Goal: Information Seeking & Learning: Learn about a topic

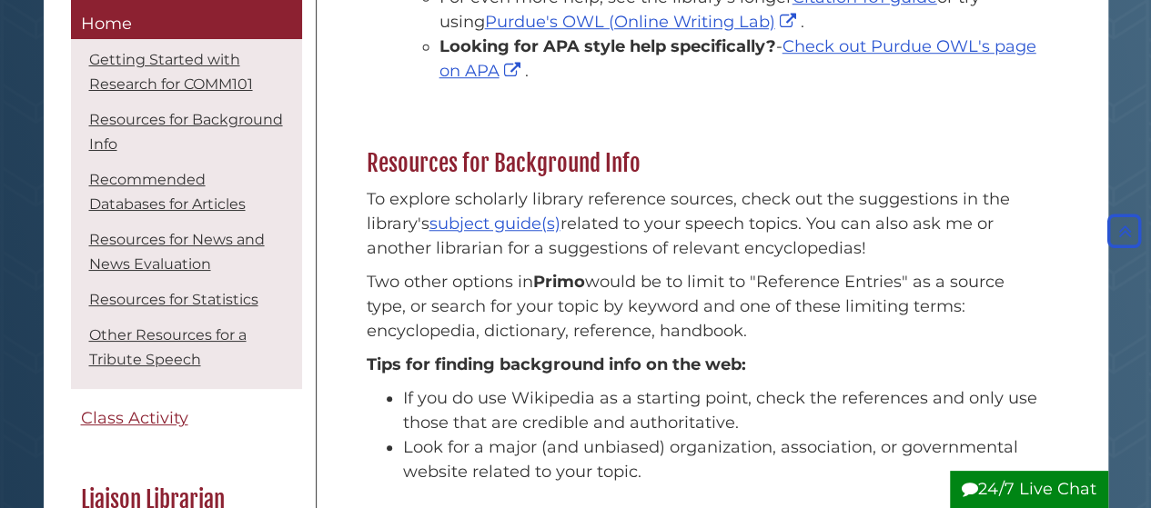
scroll to position [671, 0]
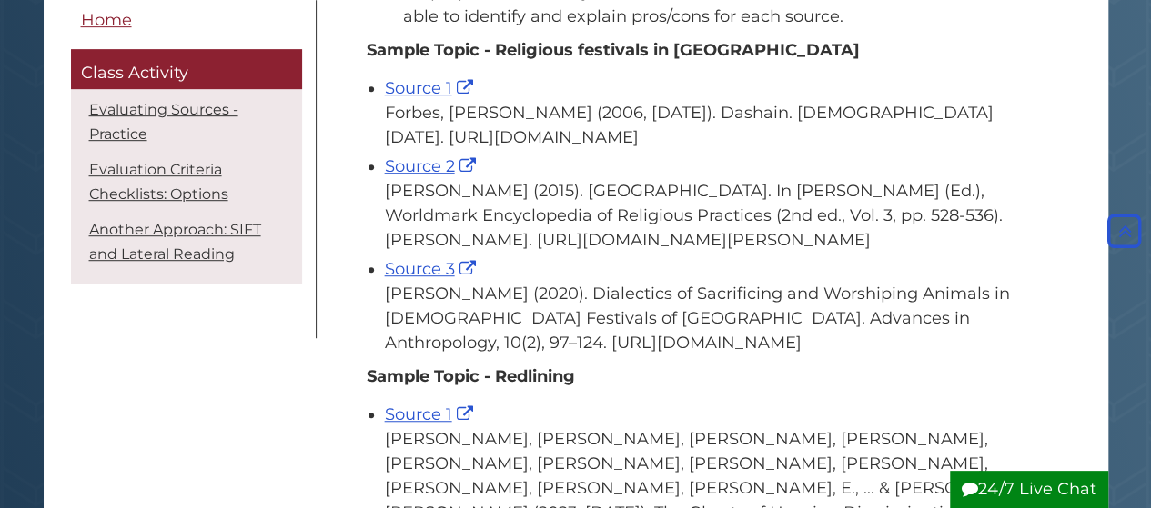
scroll to position [454, 0]
click at [415, 96] on link "Source 1" at bounding box center [431, 89] width 93 height 20
click at [427, 207] on div "[PERSON_NAME] (2015). [GEOGRAPHIC_DATA]. In [PERSON_NAME] (Ed.), Worldmark Ency…" at bounding box center [714, 217] width 659 height 74
click at [427, 177] on link "Source 2" at bounding box center [433, 167] width 96 height 20
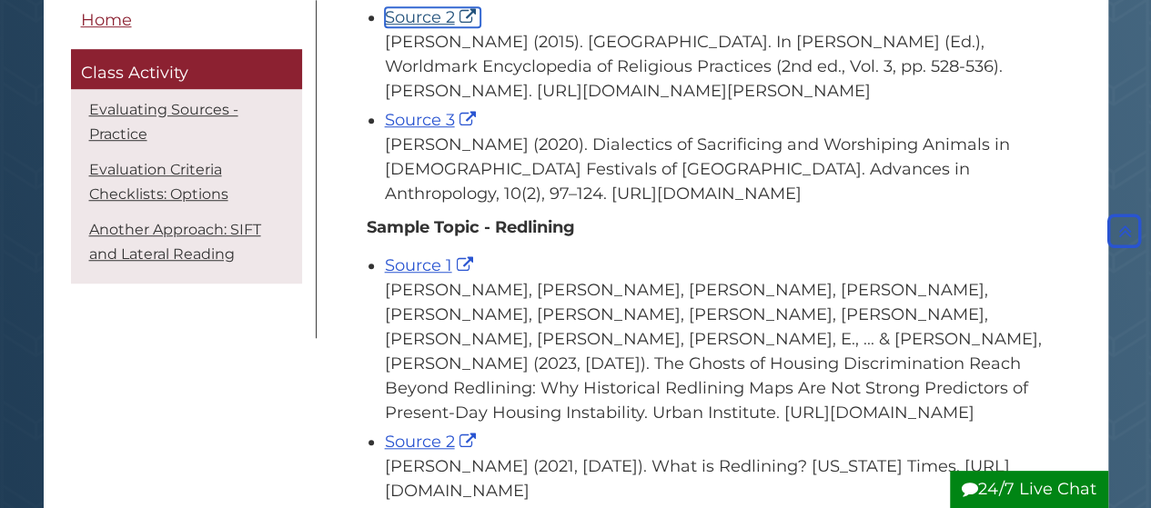
scroll to position [490, 0]
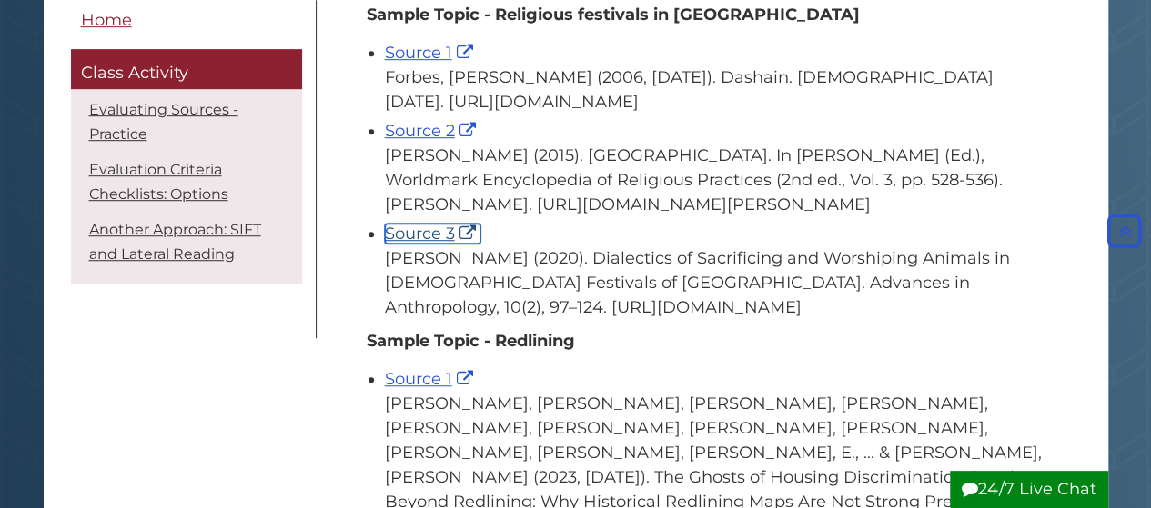
click at [418, 244] on link "Source 3" at bounding box center [433, 234] width 96 height 20
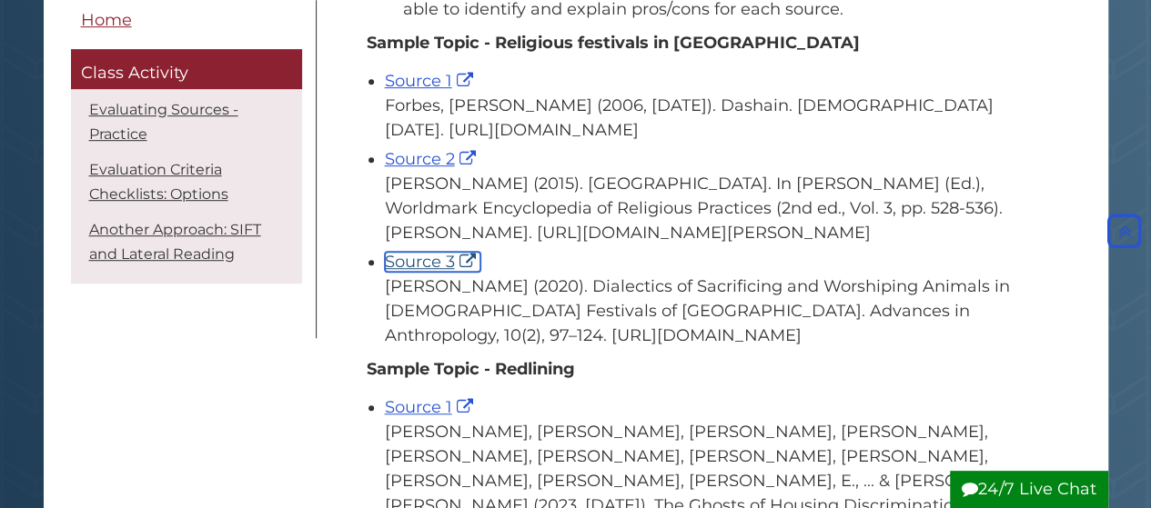
scroll to position [461, 0]
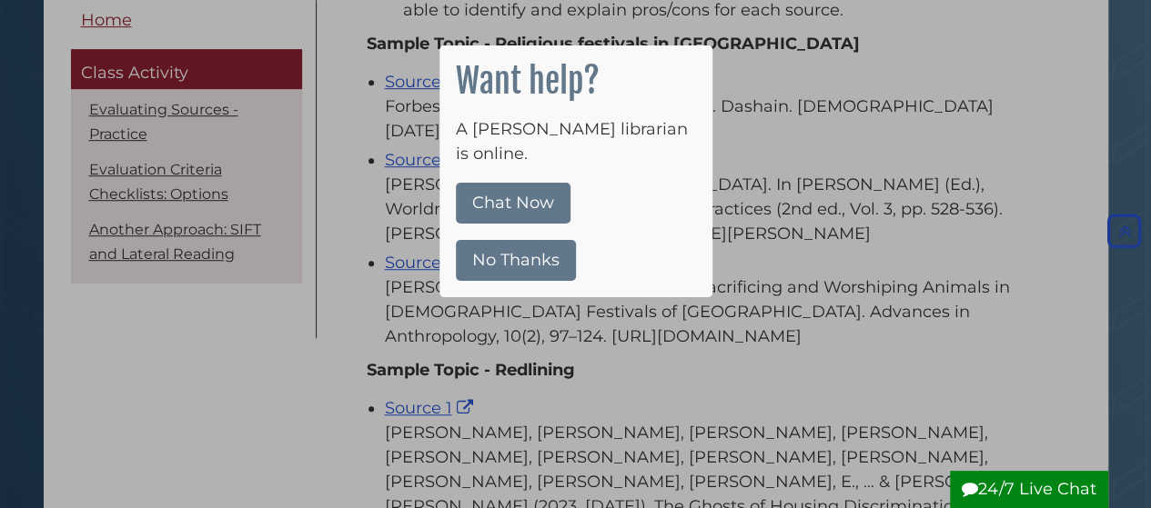
click at [477, 240] on button "No Thanks" at bounding box center [516, 260] width 120 height 41
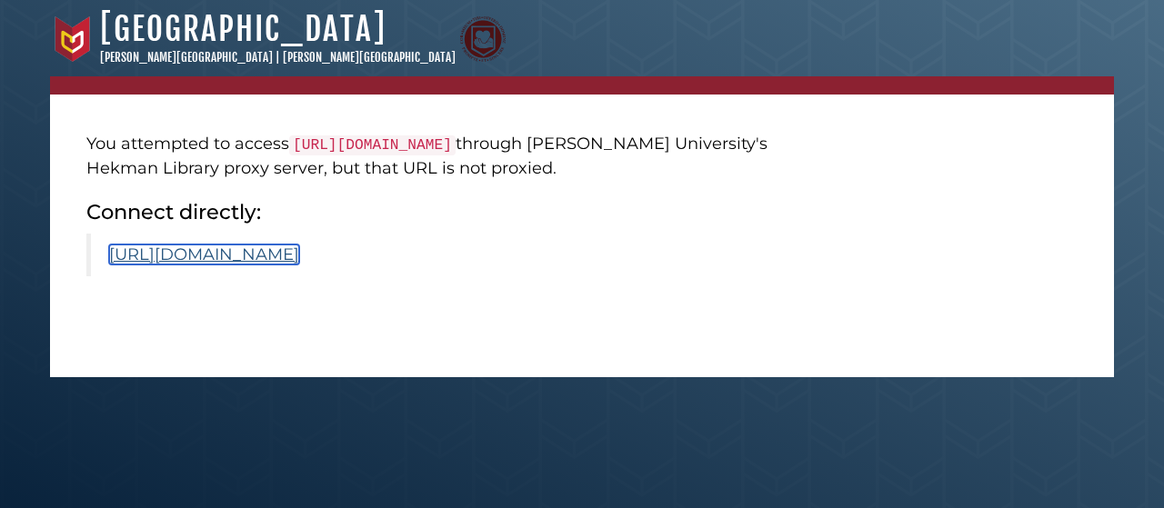
click at [299, 251] on link "[URL][DOMAIN_NAME]" at bounding box center [204, 255] width 190 height 20
